Goal: Navigation & Orientation: Find specific page/section

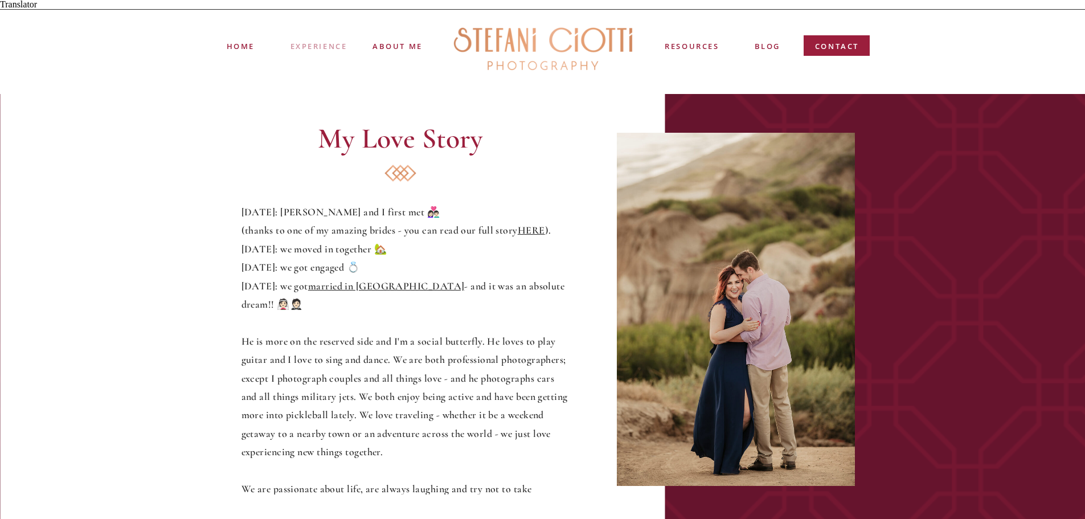
click at [323, 40] on nav "experience" at bounding box center [318, 44] width 56 height 9
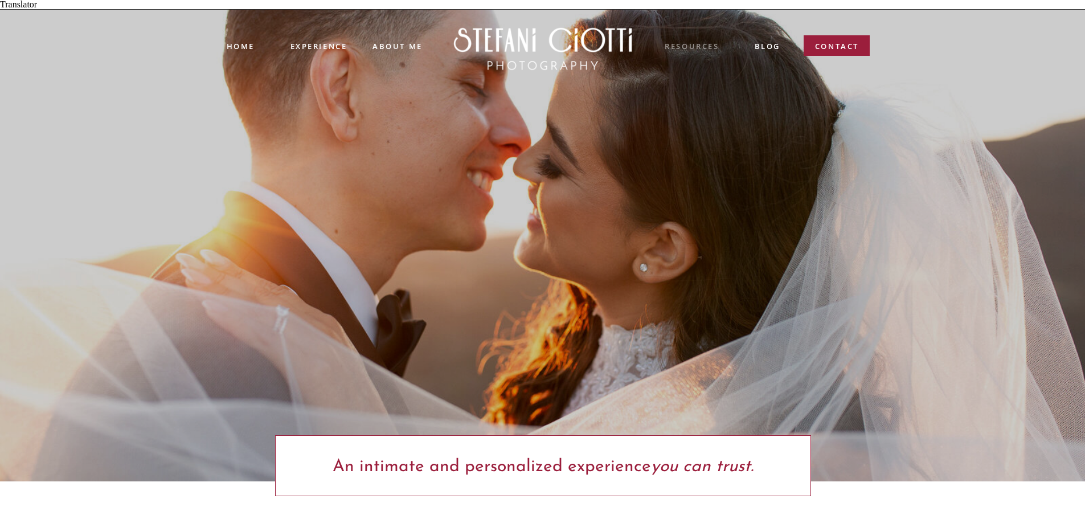
click at [690, 40] on nav "resources" at bounding box center [692, 46] width 56 height 13
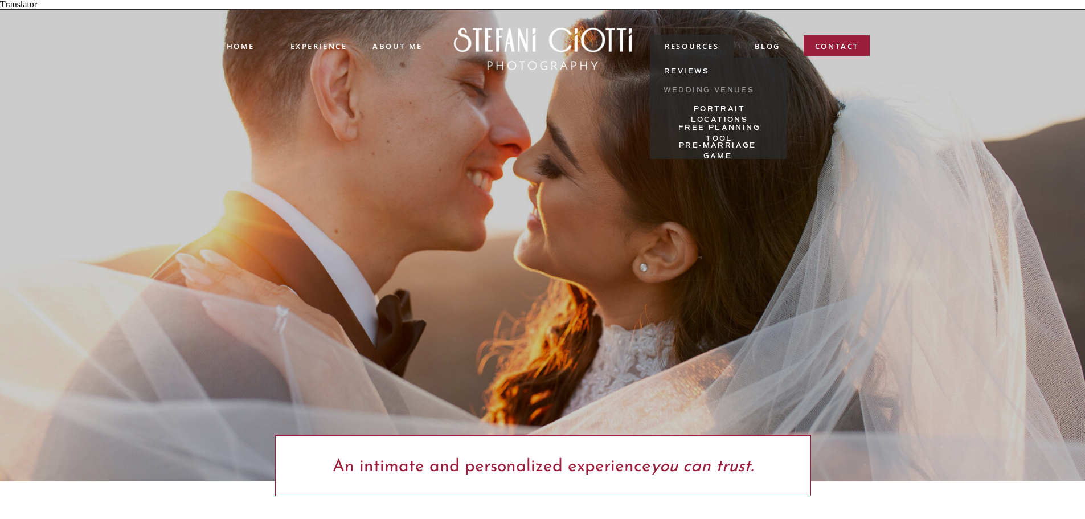
click at [695, 85] on nav "Wedding Venues" at bounding box center [709, 91] width 91 height 13
